Goal: Navigation & Orientation: Find specific page/section

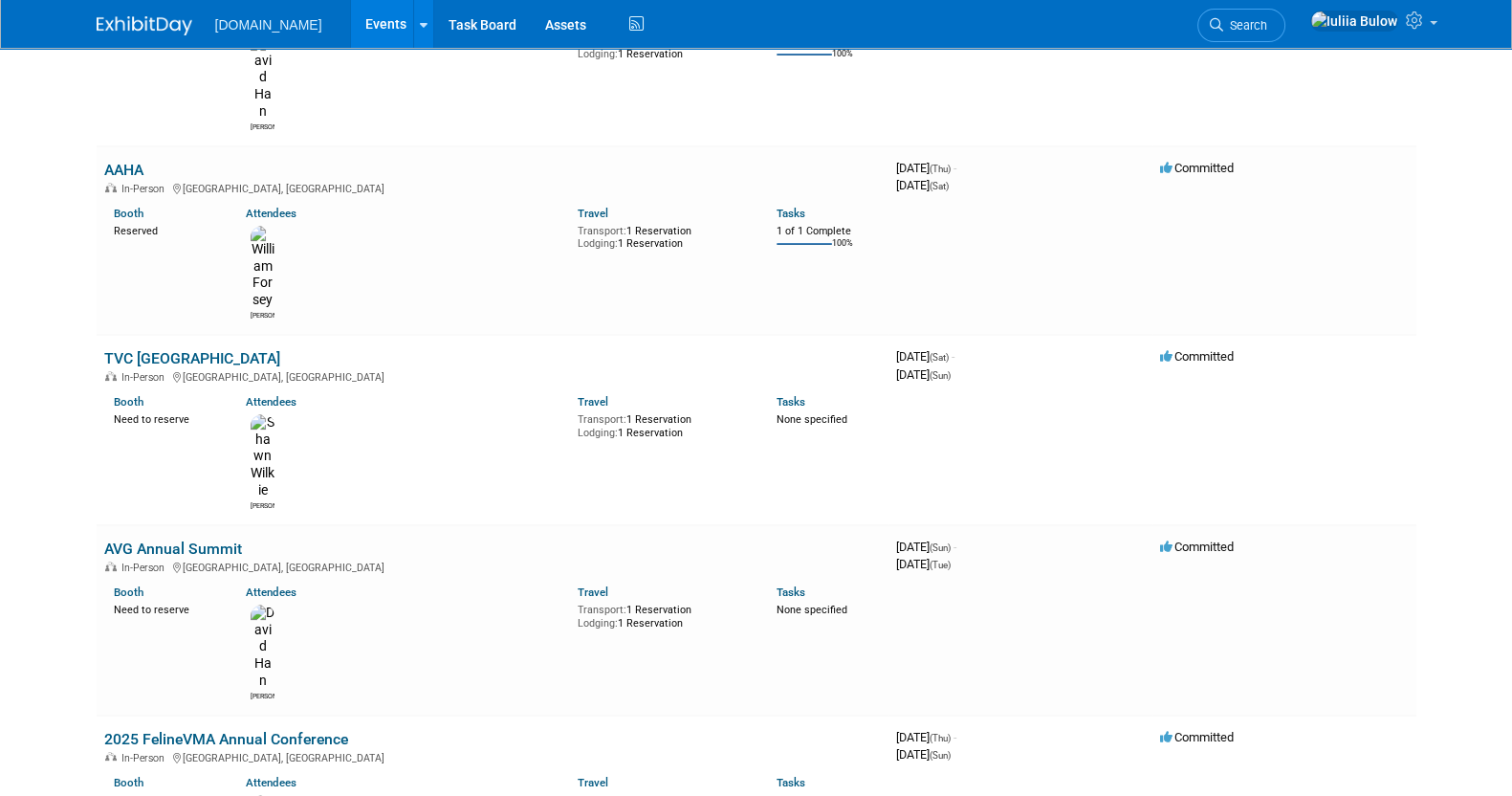
scroll to position [468, 0]
